Goal: Information Seeking & Learning: Learn about a topic

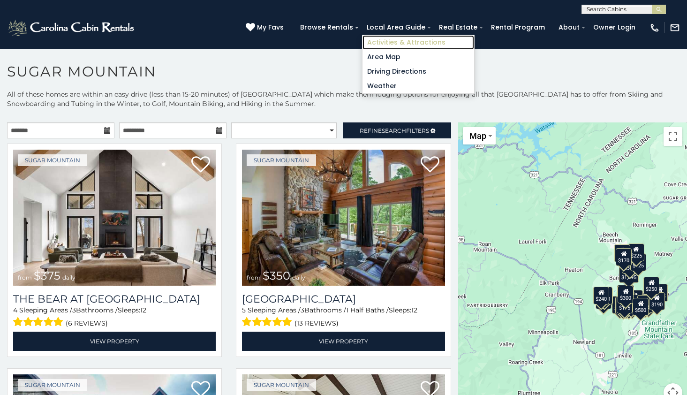
click at [418, 45] on link "Activities & Attractions" at bounding box center [419, 42] width 112 height 15
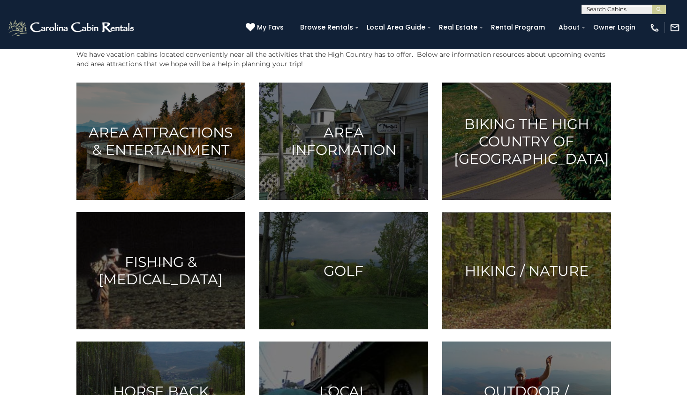
scroll to position [235, 0]
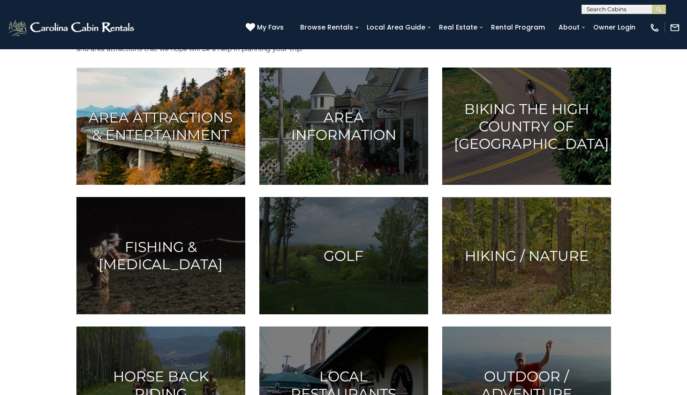
click at [205, 154] on img at bounding box center [160, 126] width 169 height 117
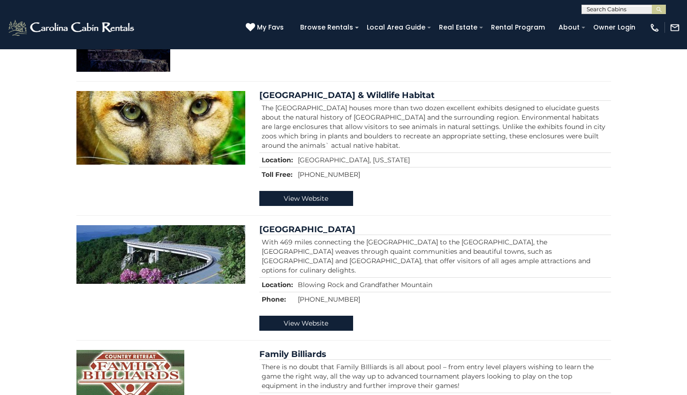
scroll to position [985, 0]
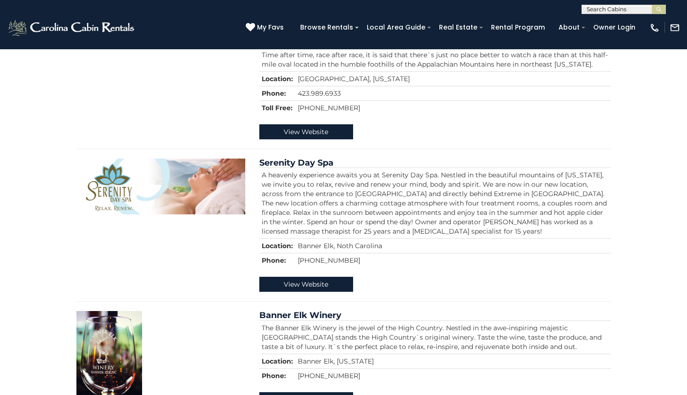
scroll to position [2205, 0]
